Goal: Task Accomplishment & Management: Use online tool/utility

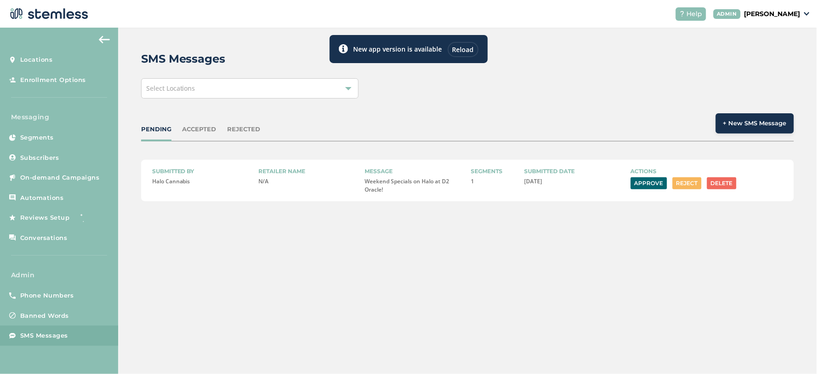
click at [67, 332] on span "SMS Messages" at bounding box center [44, 335] width 48 height 9
click at [201, 129] on div "ACCEPTED" at bounding box center [200, 129] width 34 height 9
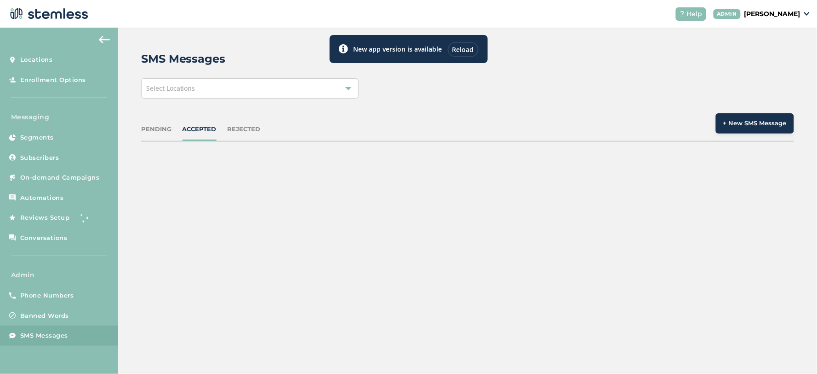
click at [156, 127] on div "PENDING" at bounding box center [156, 129] width 30 height 9
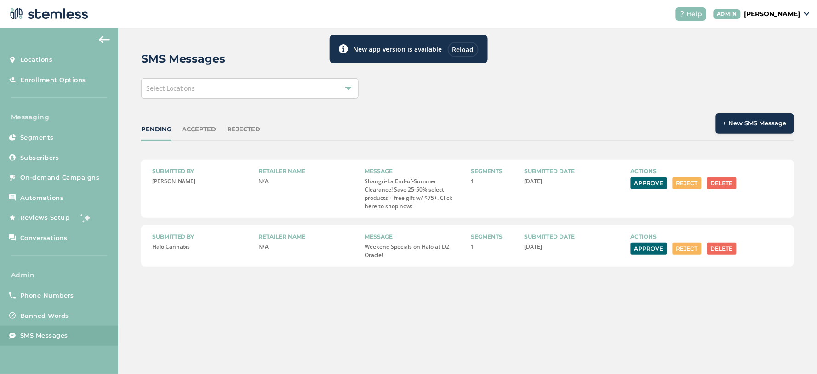
click at [643, 182] on button "Approve" at bounding box center [649, 183] width 36 height 12
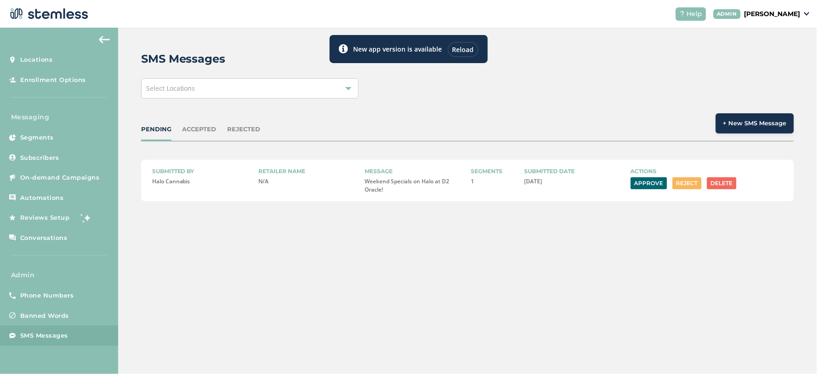
click at [468, 44] on div "Reload" at bounding box center [463, 49] width 31 height 15
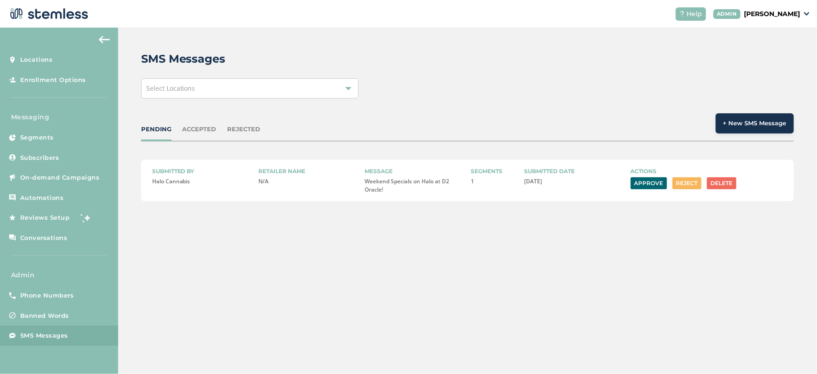
click at [200, 128] on div "ACCEPTED" at bounding box center [200, 129] width 34 height 9
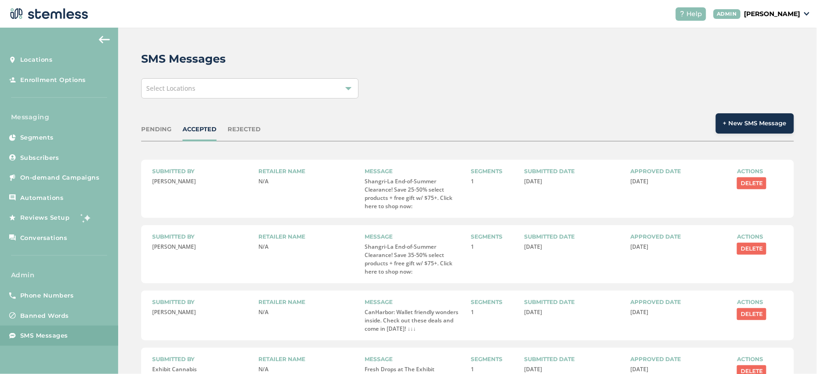
click at [153, 125] on div "PENDING" at bounding box center [156, 129] width 30 height 9
